Goal: Find specific page/section: Find specific page/section

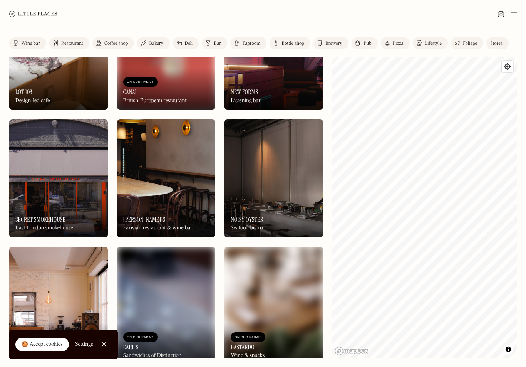
scroll to position [576, 0]
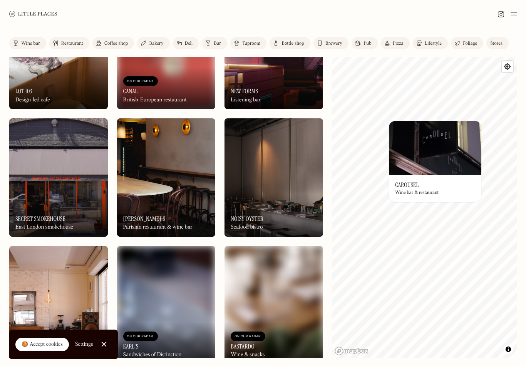
click at [430, 191] on div "Wine bar & restaurant" at bounding box center [417, 192] width 44 height 5
click at [158, 42] on div "Bakery" at bounding box center [156, 43] width 14 height 5
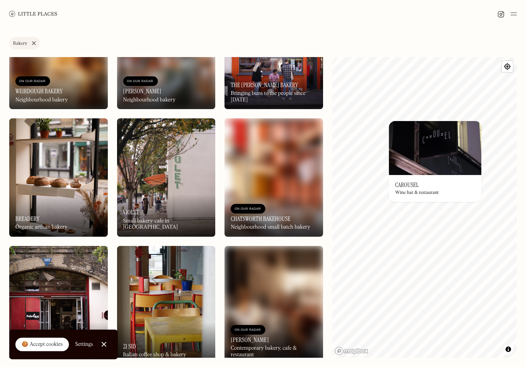
click at [32, 191] on img at bounding box center [58, 177] width 99 height 118
